Goal: Use online tool/utility: Utilize a website feature to perform a specific function

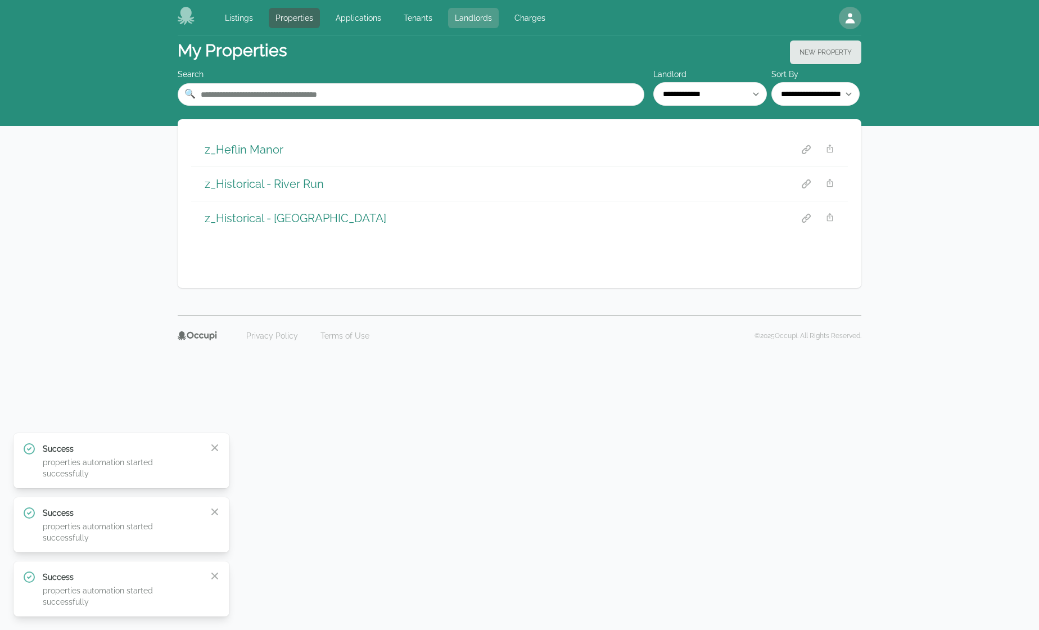
click at [468, 21] on link "Landlords" at bounding box center [473, 18] width 51 height 20
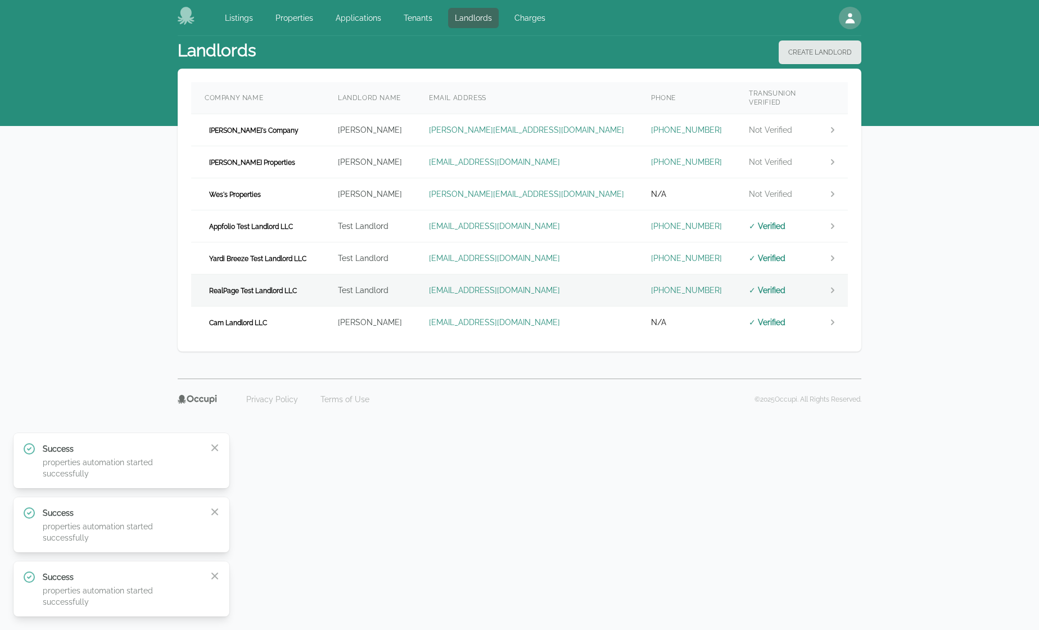
click at [316, 277] on td "RealPage Test Landlord LLC" at bounding box center [257, 290] width 133 height 32
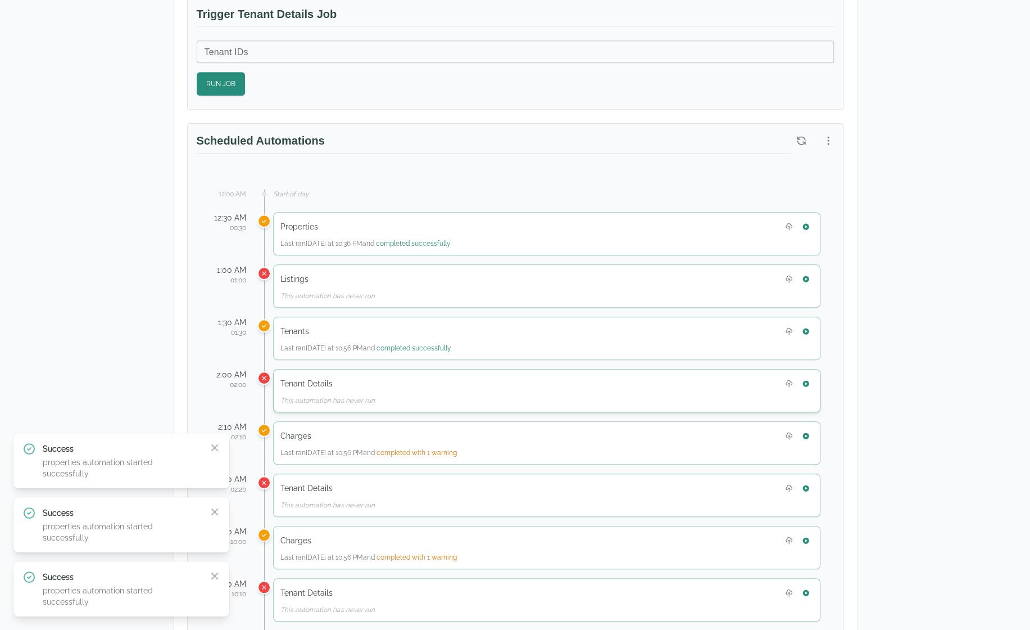
scroll to position [450, 0]
click at [806, 325] on icon "button" at bounding box center [806, 329] width 8 height 8
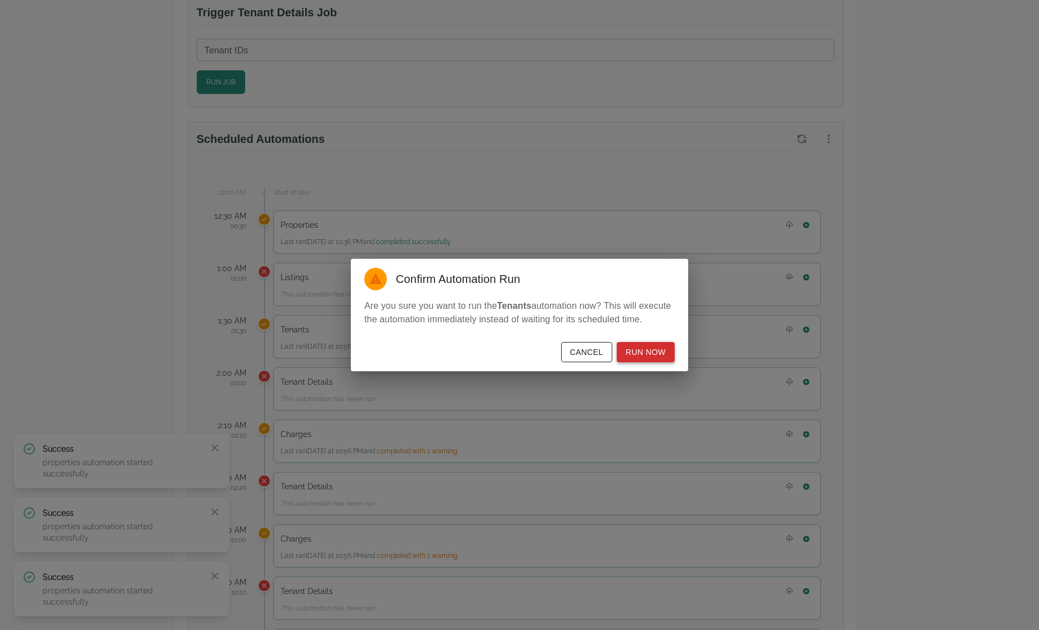
click at [648, 347] on button "Run Now" at bounding box center [646, 352] width 58 height 21
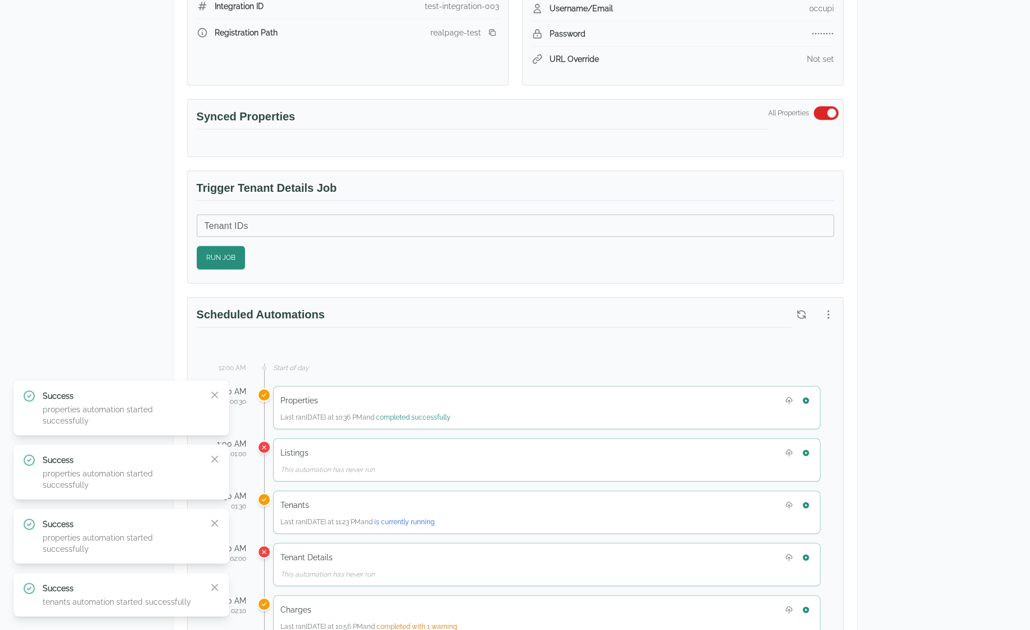
scroll to position [225, 0]
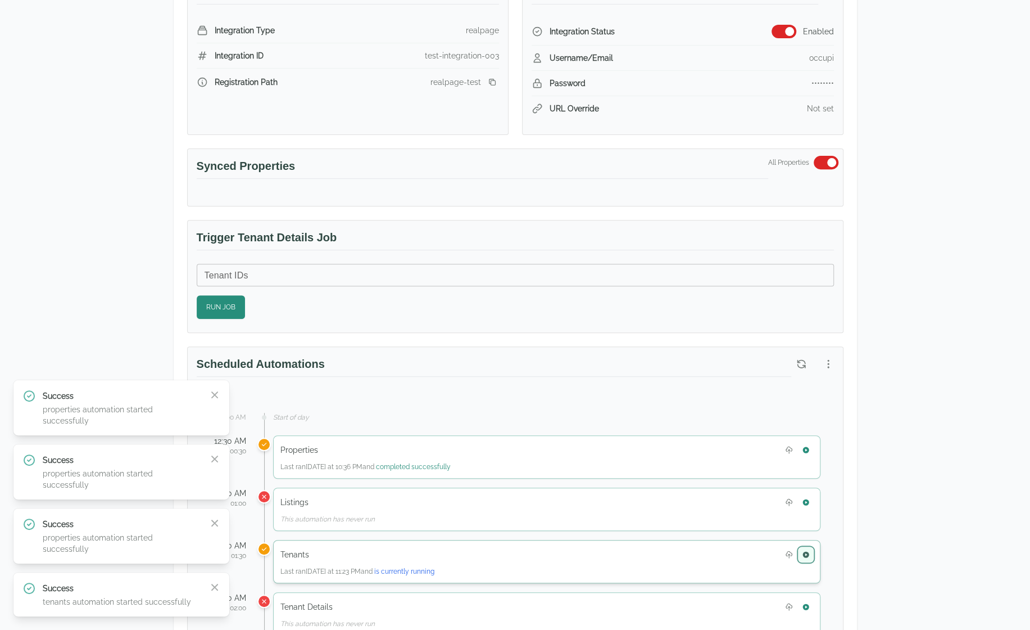
click at [806, 551] on icon "button" at bounding box center [806, 554] width 6 height 6
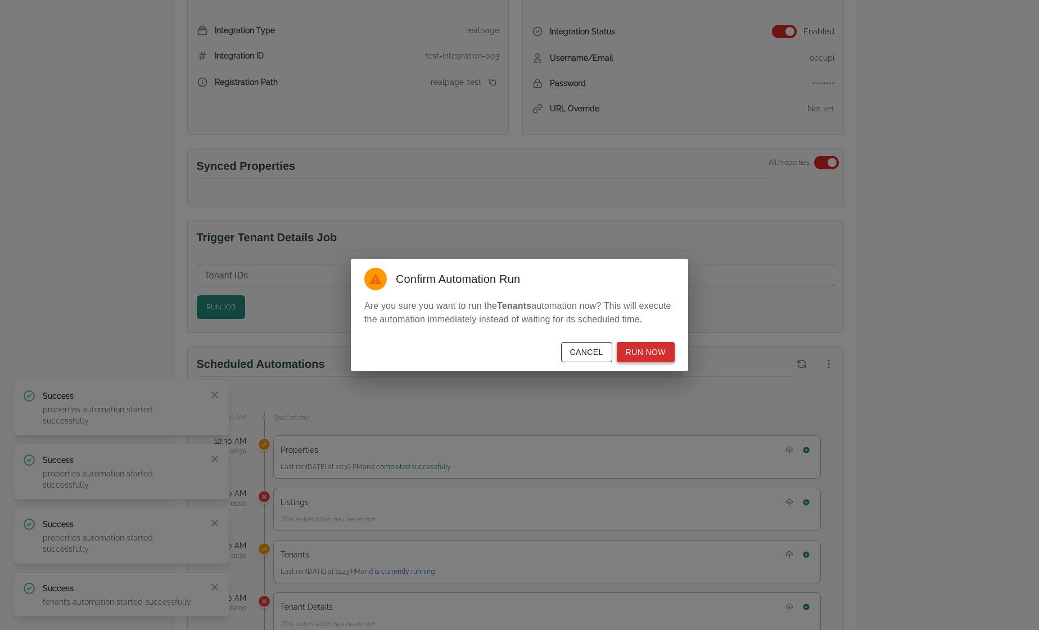
click at [654, 350] on button "Run Now" at bounding box center [646, 352] width 58 height 21
